Goal: Task Accomplishment & Management: Manage account settings

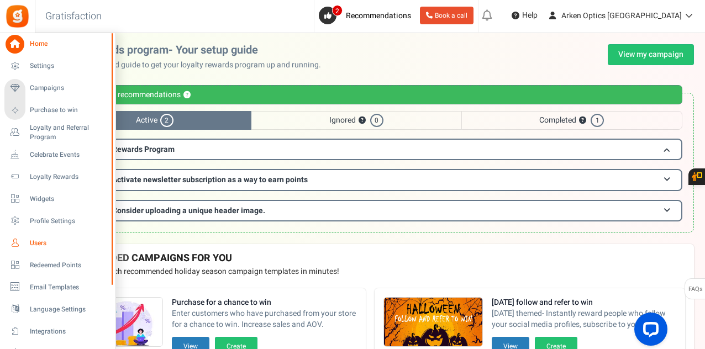
click at [41, 245] on span "Users" at bounding box center [68, 243] width 77 height 9
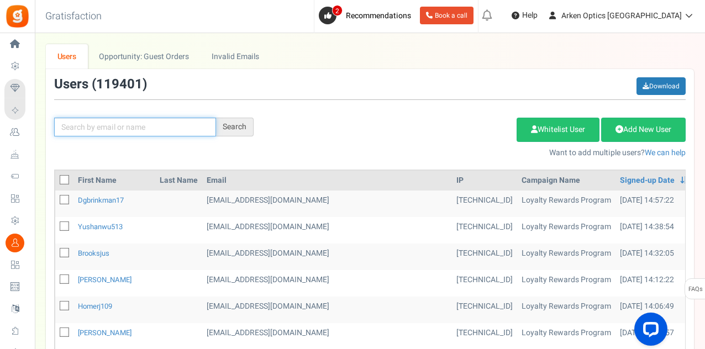
click at [112, 125] on input "text" at bounding box center [135, 127] width 162 height 19
paste input "[EMAIL_ADDRESS][DOMAIN_NAME]"
type input "[EMAIL_ADDRESS][DOMAIN_NAME]"
click at [252, 115] on div "[EMAIL_ADDRESS][DOMAIN_NAME] Search Add Etsy Order Delete Selected Users Import…" at bounding box center [370, 117] width 648 height 81
click at [244, 126] on div "Search" at bounding box center [235, 127] width 38 height 19
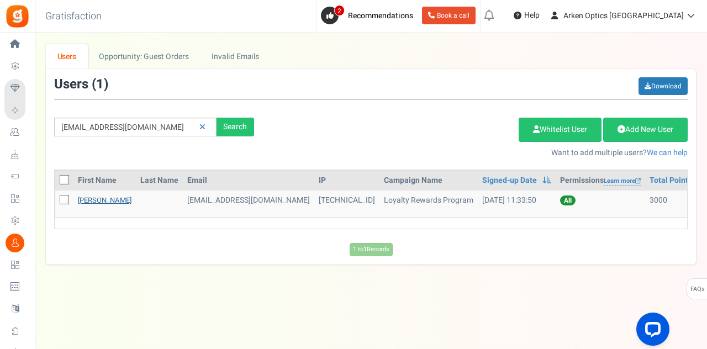
click at [121, 197] on link "[PERSON_NAME]" at bounding box center [105, 200] width 54 height 10
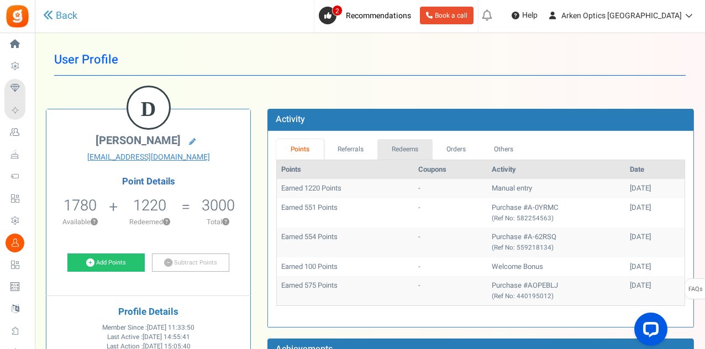
click at [418, 147] on link "Redeems" at bounding box center [404, 149] width 55 height 20
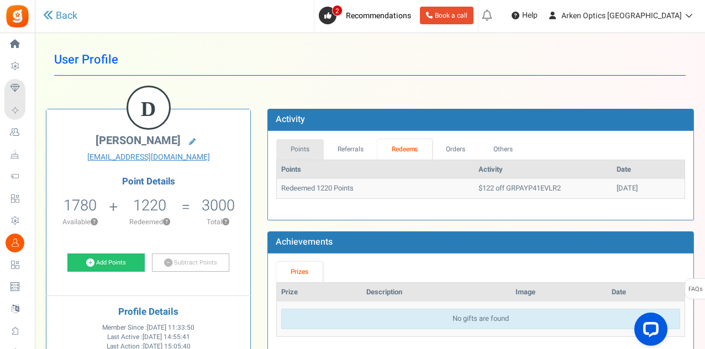
click at [308, 147] on link "Points" at bounding box center [299, 149] width 47 height 20
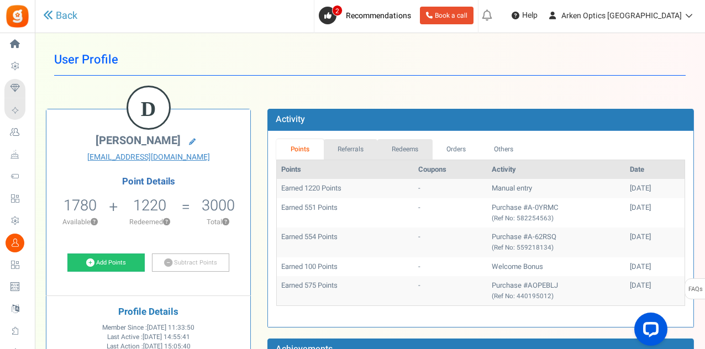
drag, startPoint x: 368, startPoint y: 151, endPoint x: 398, endPoint y: 153, distance: 29.9
click at [369, 152] on link "Referrals" at bounding box center [351, 149] width 54 height 20
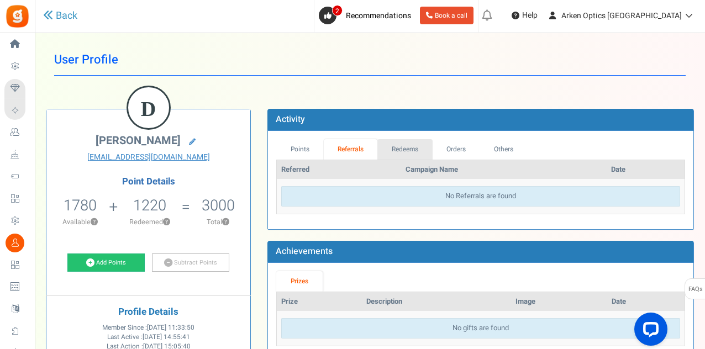
click at [426, 150] on link "Redeems" at bounding box center [404, 149] width 55 height 20
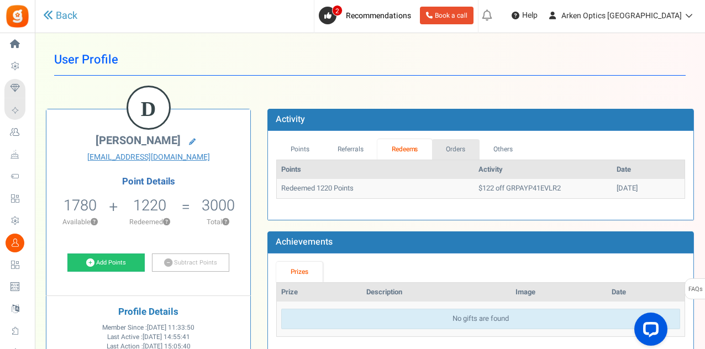
click at [459, 146] on link "Orders" at bounding box center [455, 149] width 47 height 20
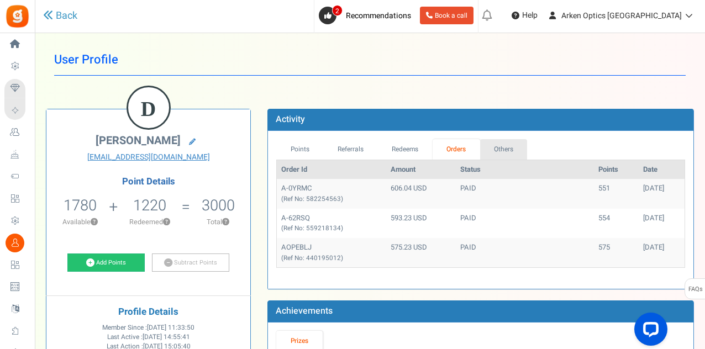
click at [499, 144] on link "Others" at bounding box center [503, 149] width 47 height 20
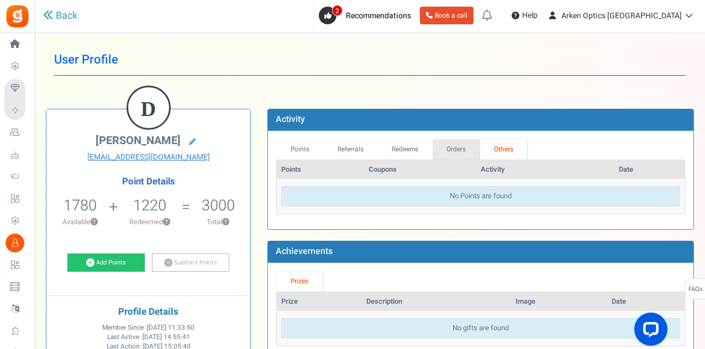
click at [439, 150] on link "Orders" at bounding box center [455, 149] width 47 height 20
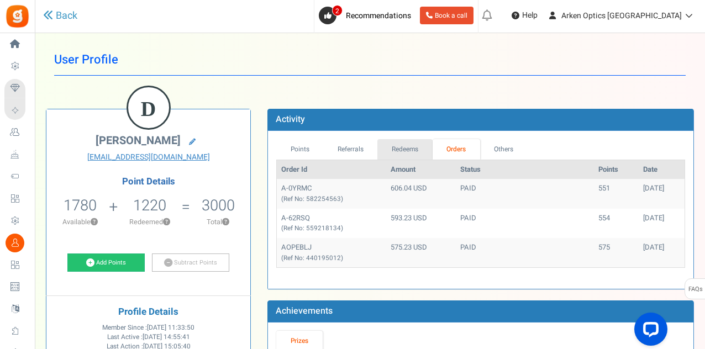
click at [415, 156] on link "Redeems" at bounding box center [404, 149] width 55 height 20
